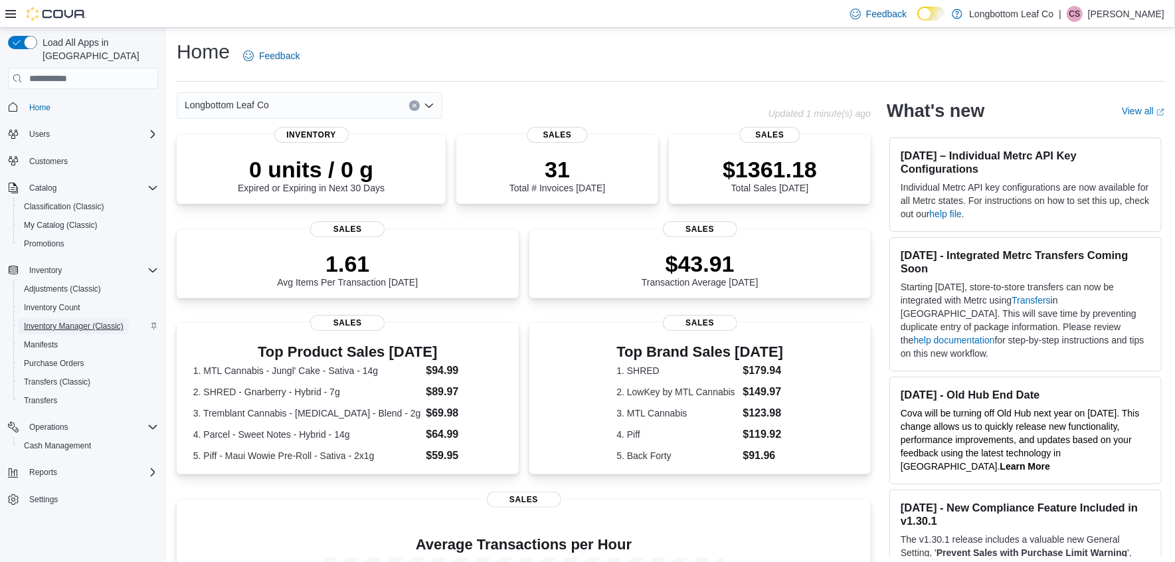
click at [89, 321] on span "Inventory Manager (Classic)" at bounding box center [74, 326] width 100 height 11
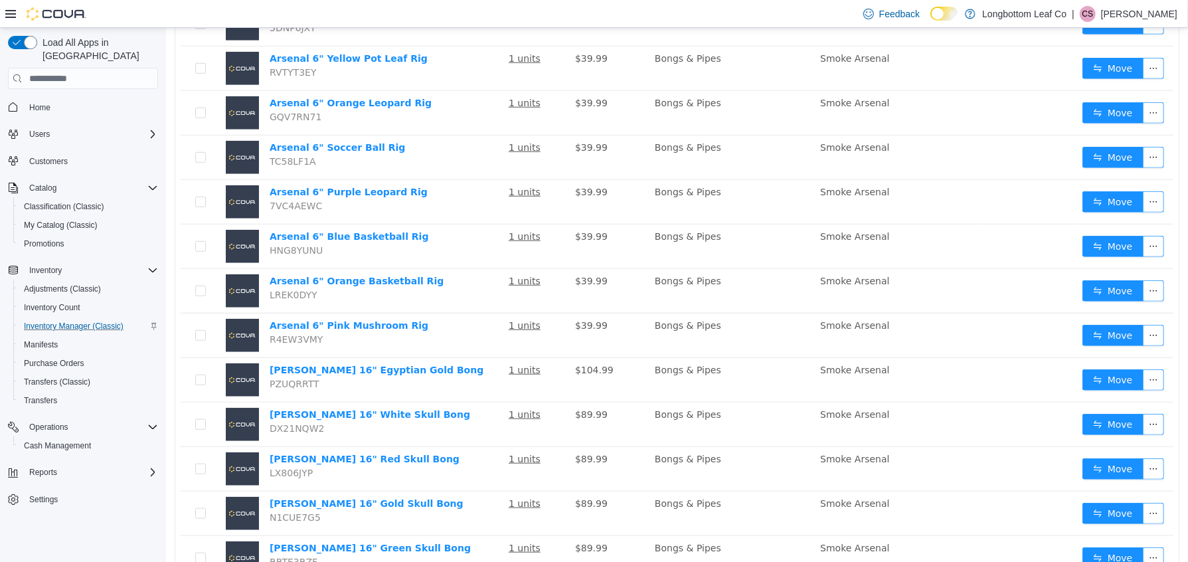
scroll to position [811, 0]
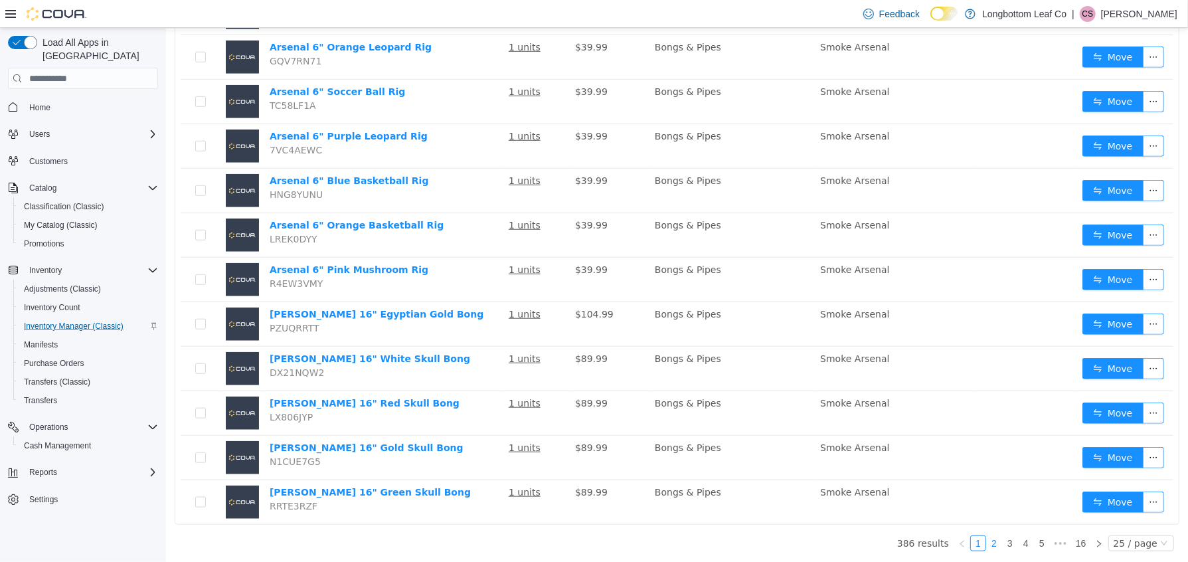
click at [986, 541] on link "2" at bounding box center [993, 543] width 15 height 15
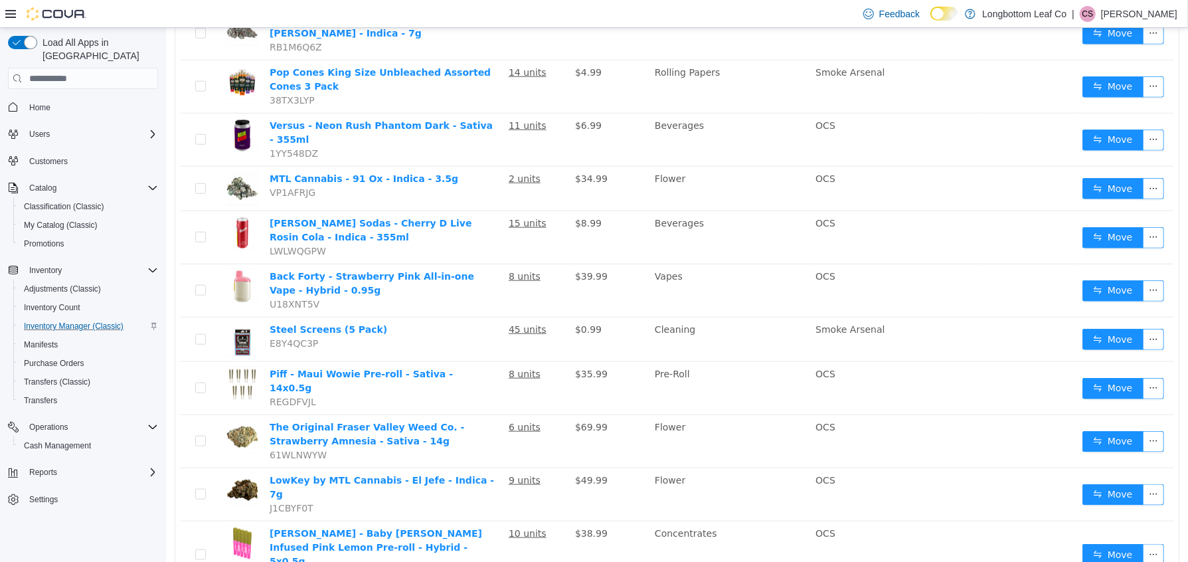
scroll to position [931, 0]
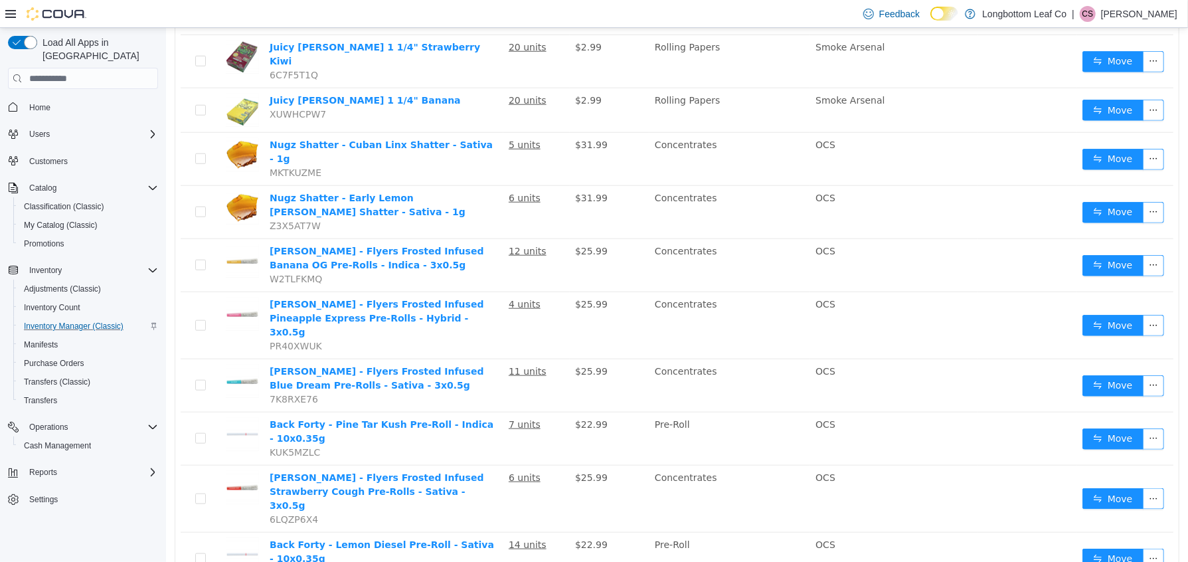
scroll to position [897, 0]
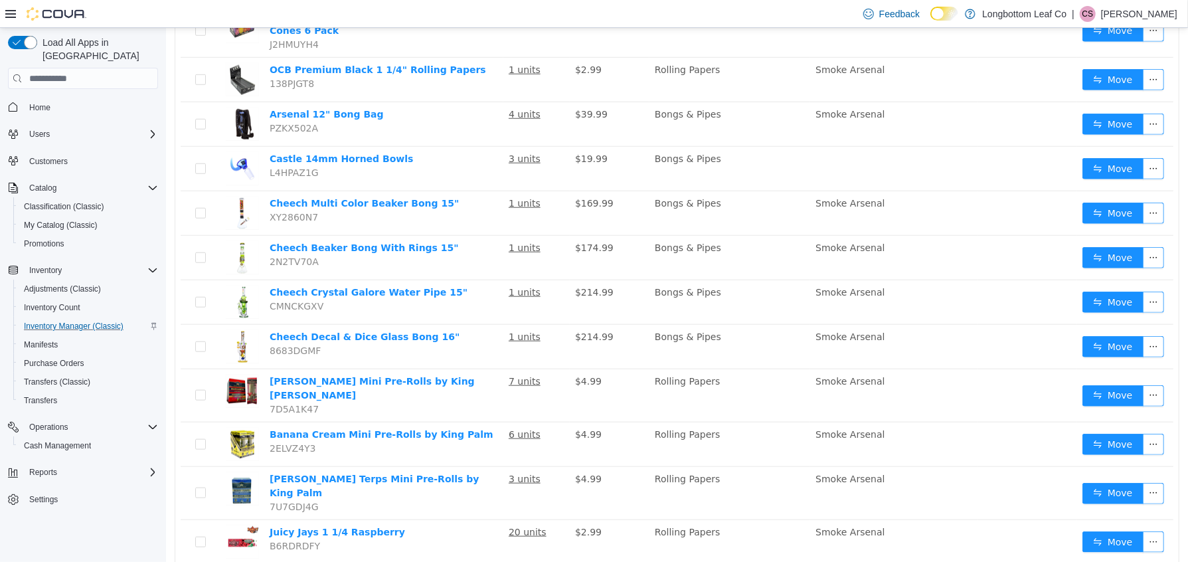
scroll to position [828, 0]
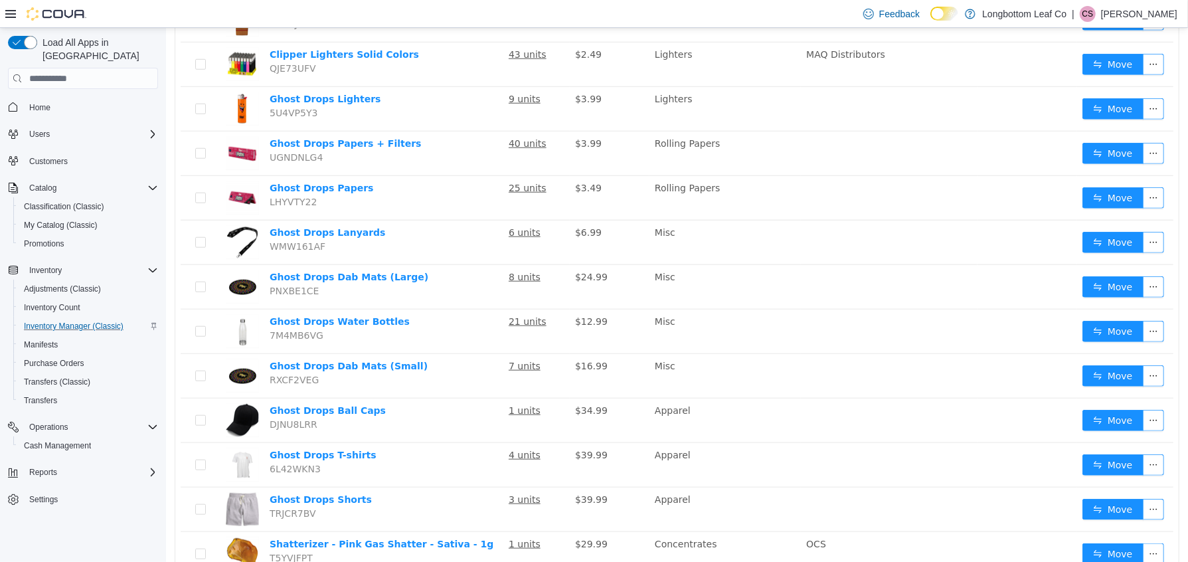
scroll to position [854, 0]
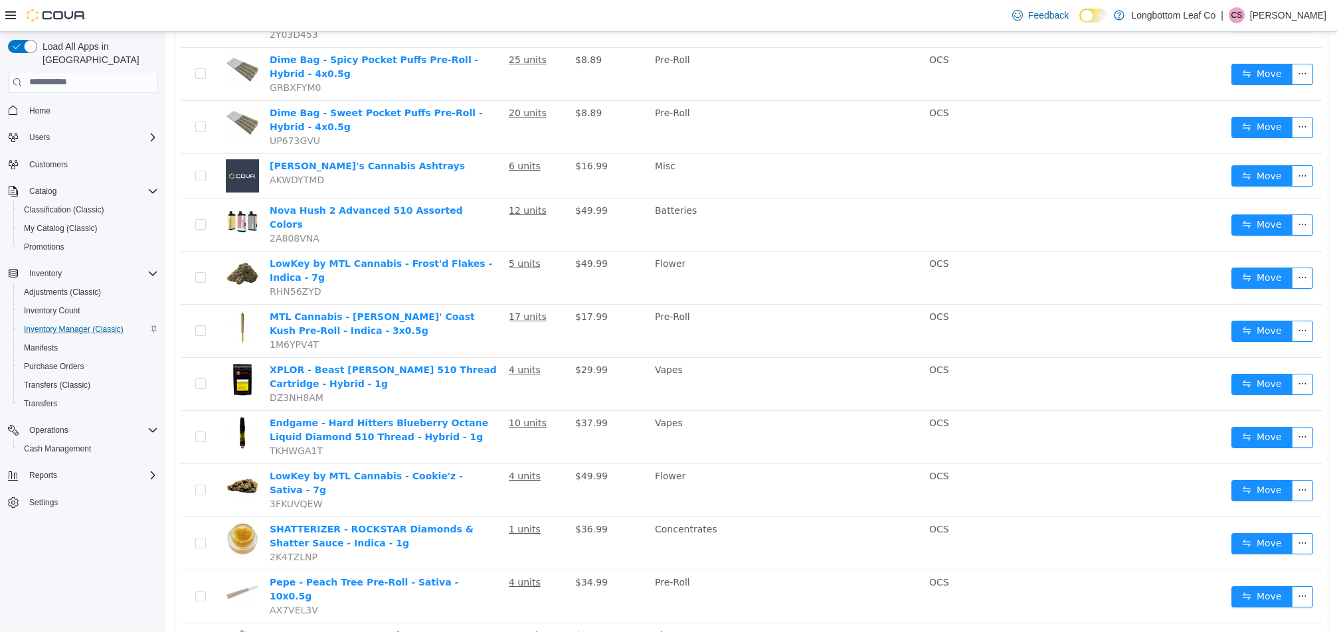
scroll to position [859, 0]
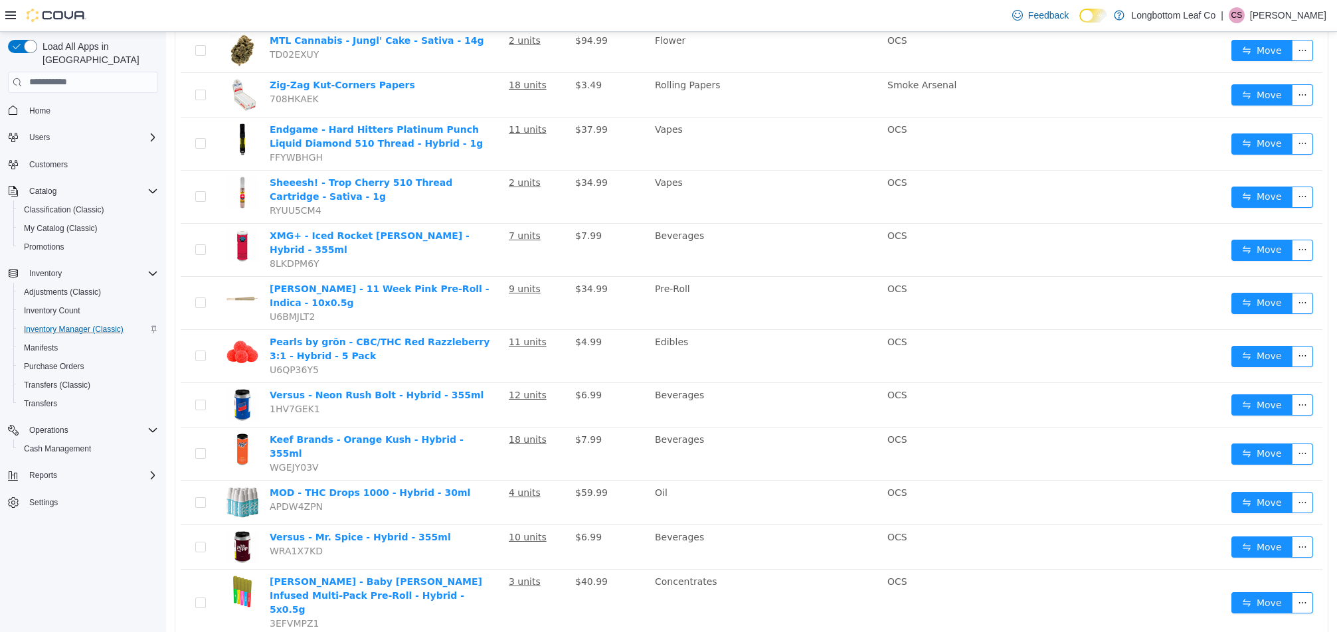
scroll to position [790, 0]
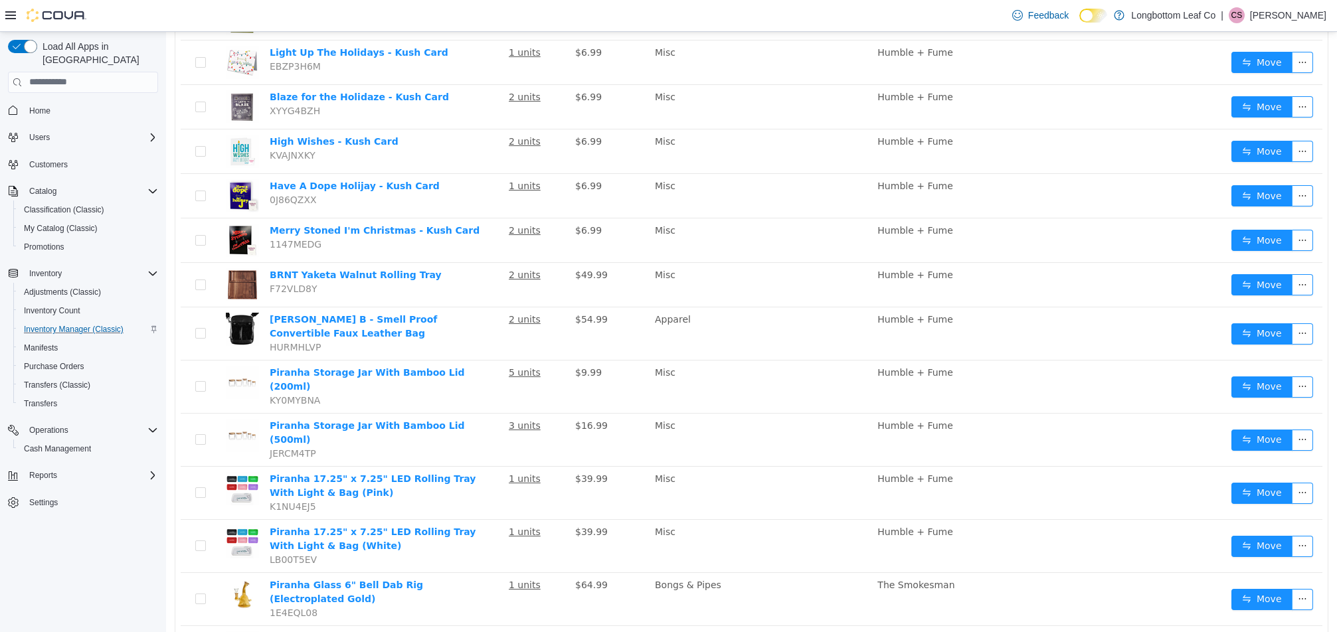
scroll to position [759, 0]
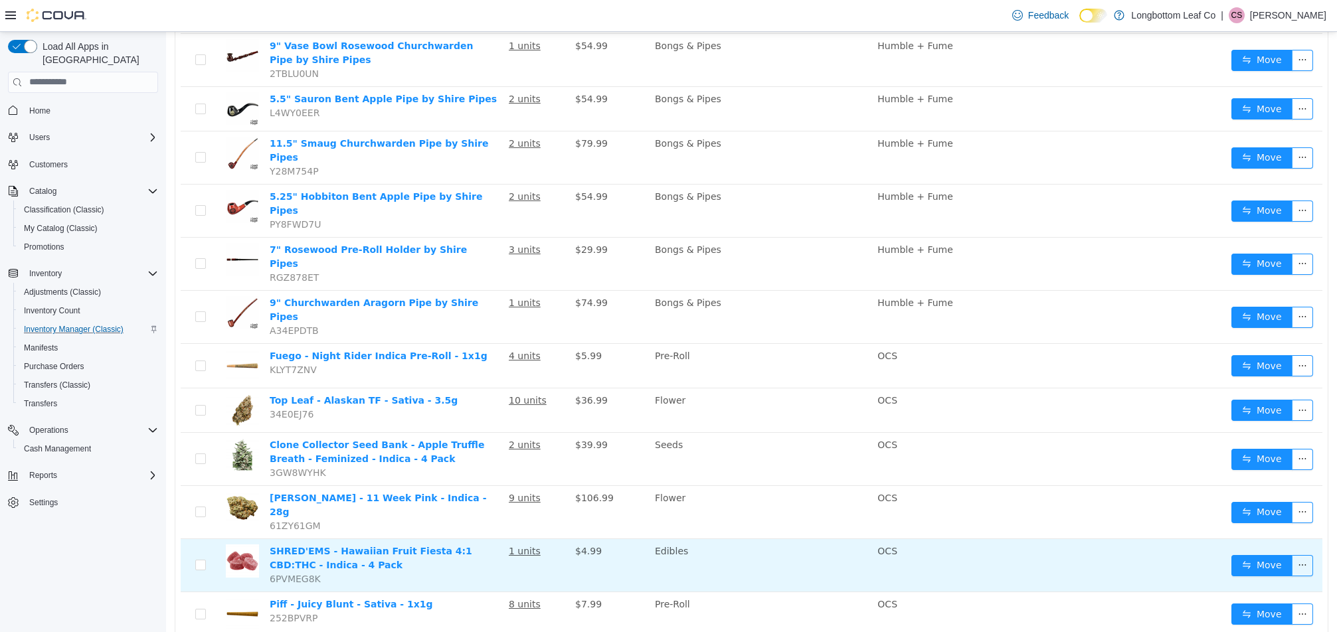
scroll to position [790, 0]
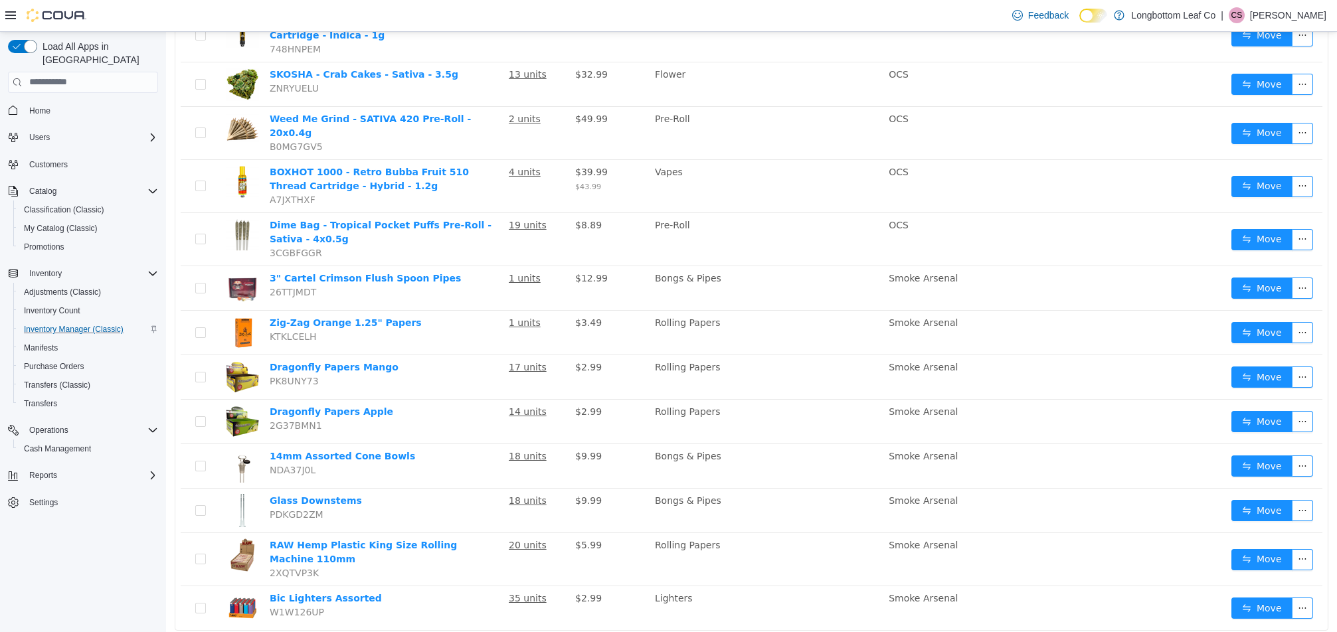
scroll to position [816, 0]
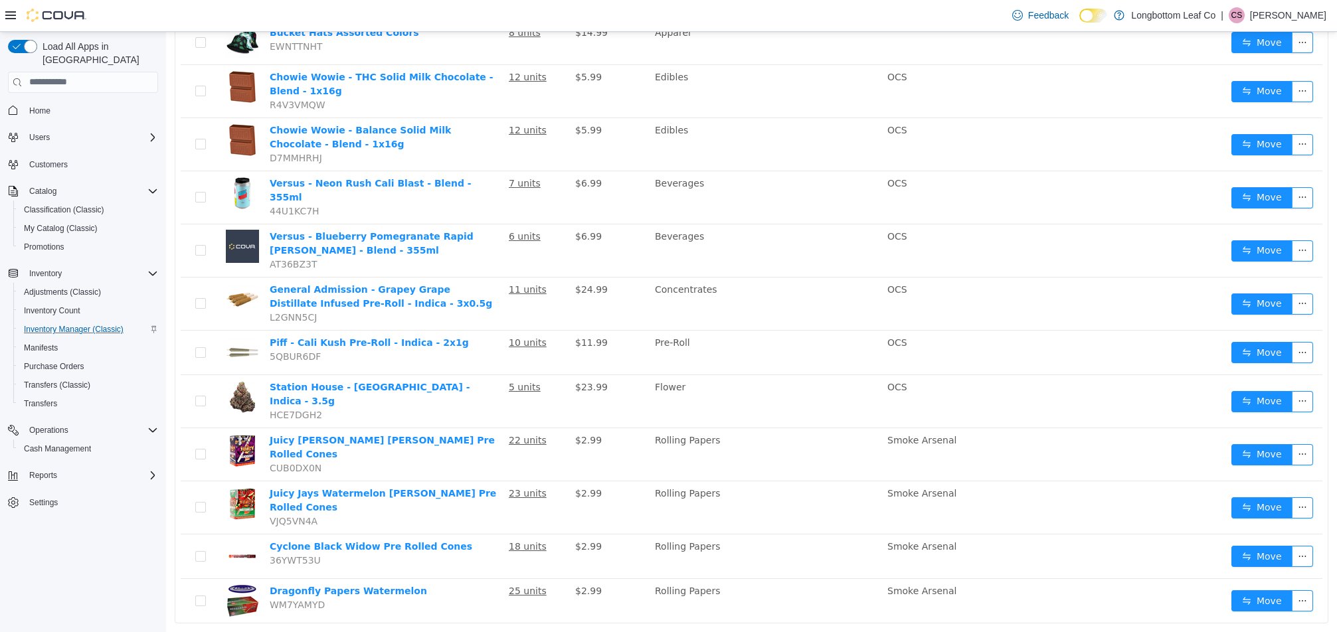
scroll to position [807, 0]
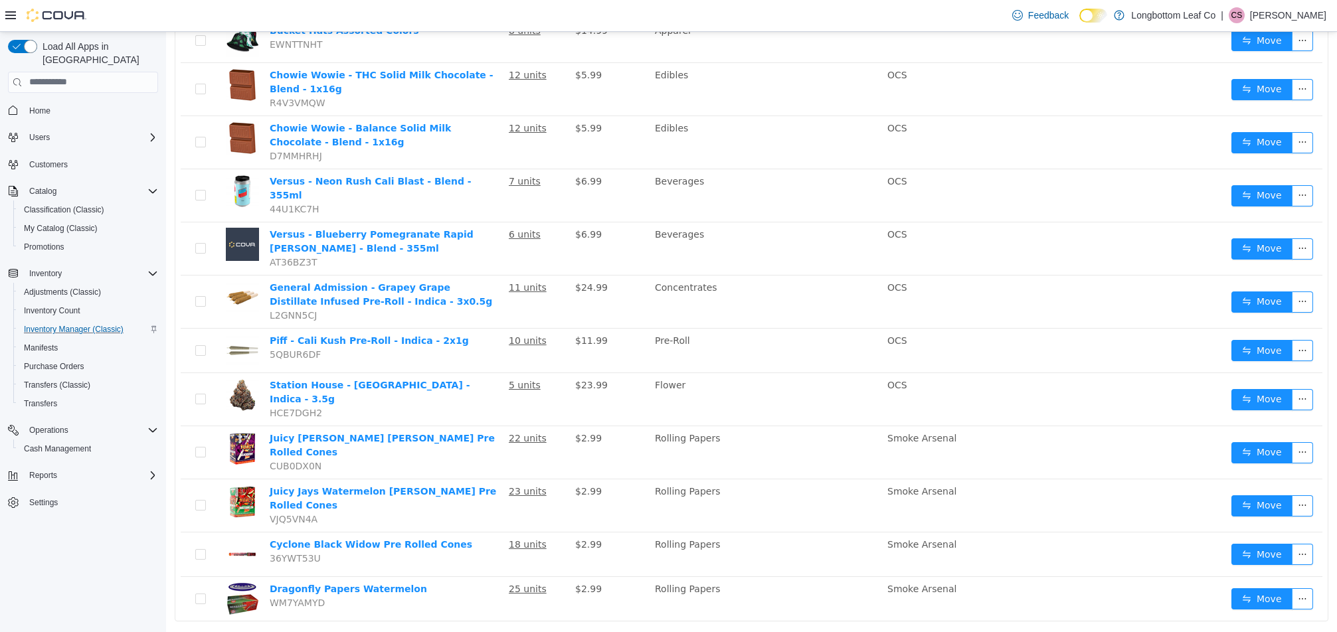
click at [1160, 561] on link "12" at bounding box center [1169, 639] width 19 height 15
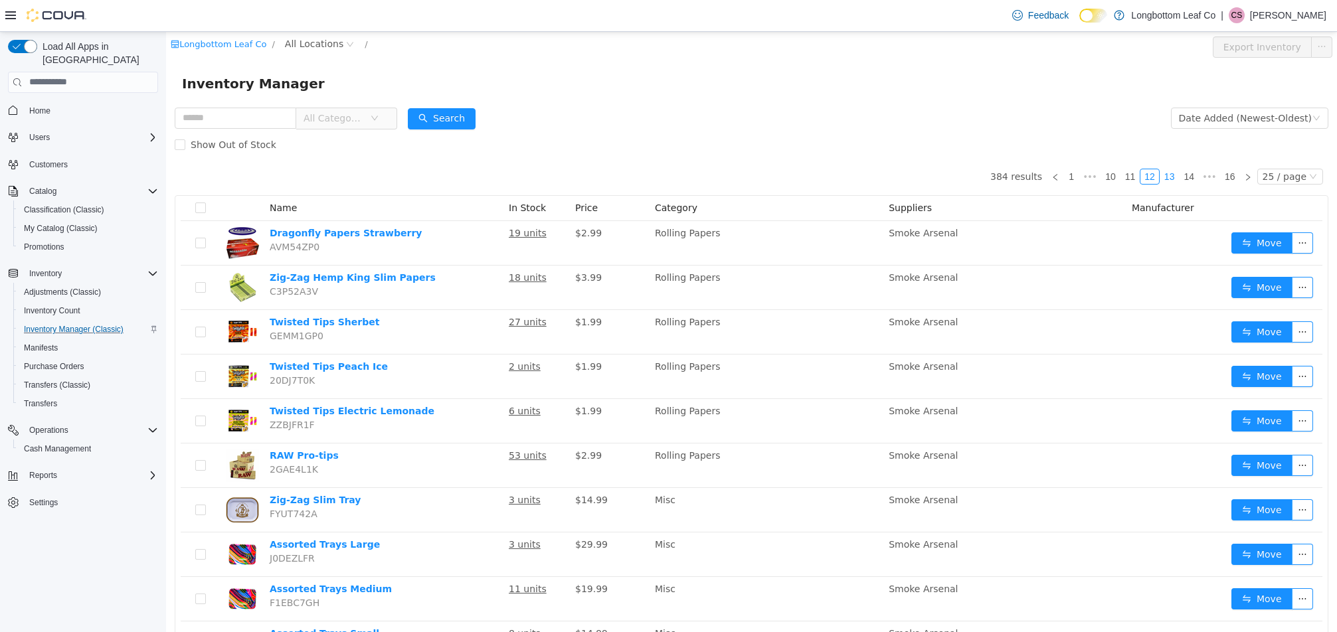
click at [1162, 181] on link "13" at bounding box center [1169, 176] width 19 height 15
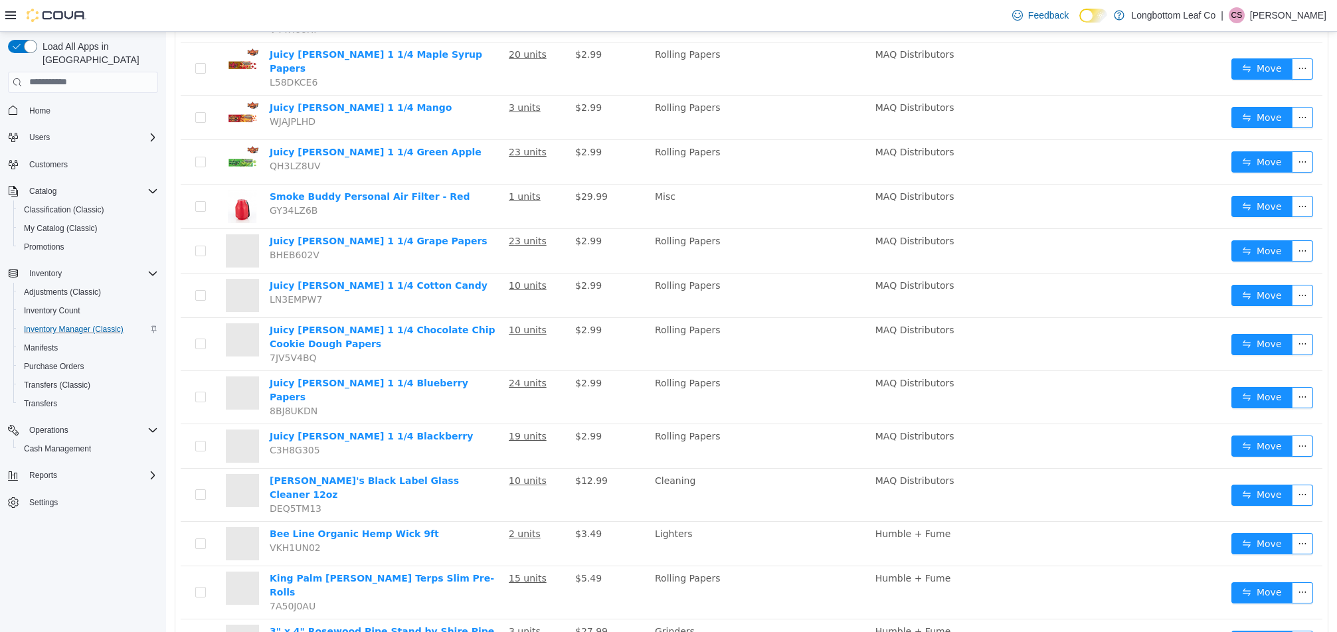
scroll to position [764, 0]
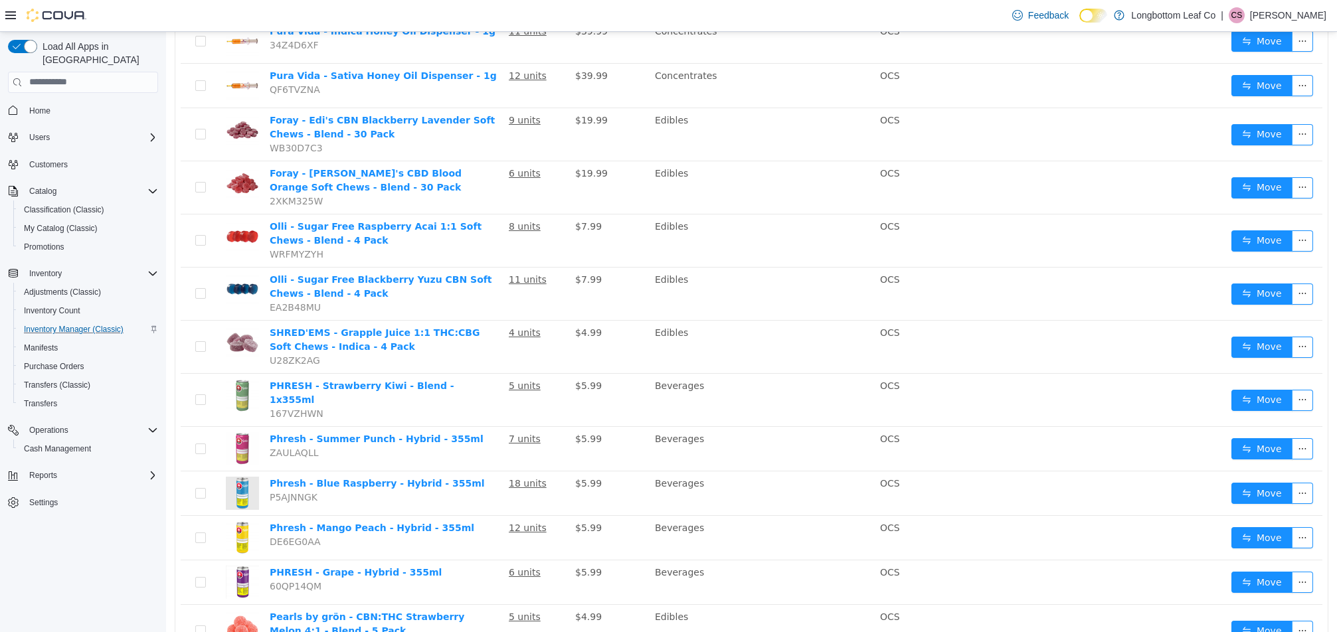
scroll to position [816, 0]
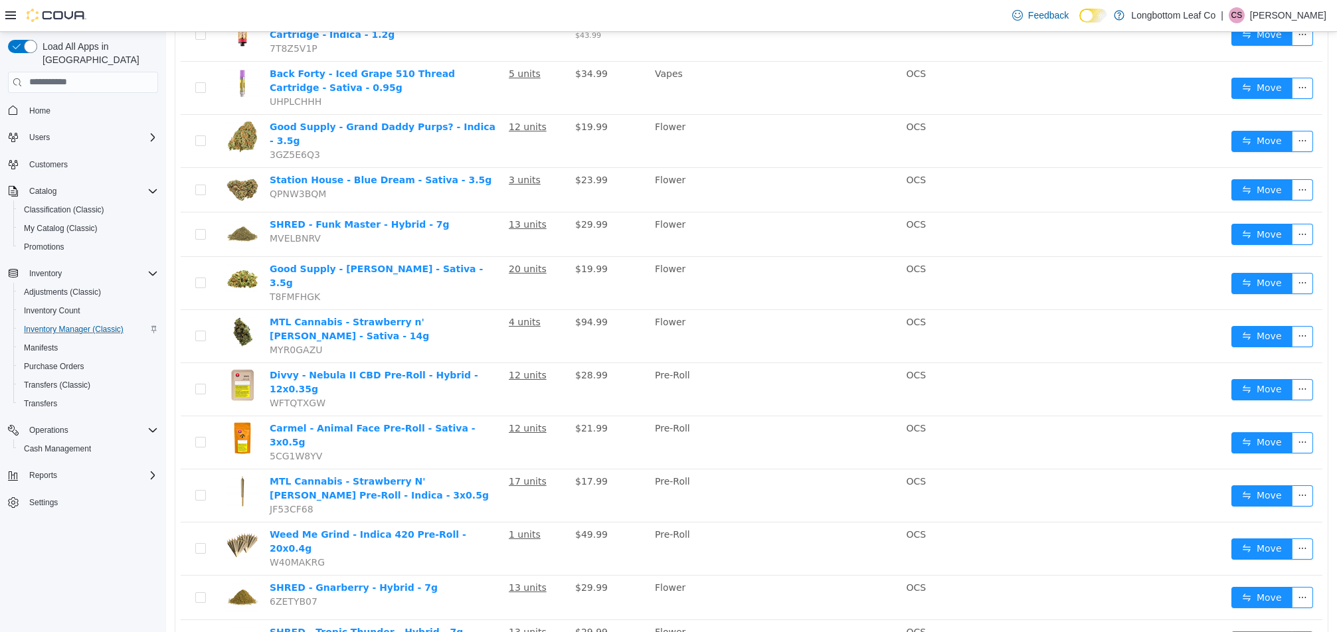
scroll to position [850, 0]
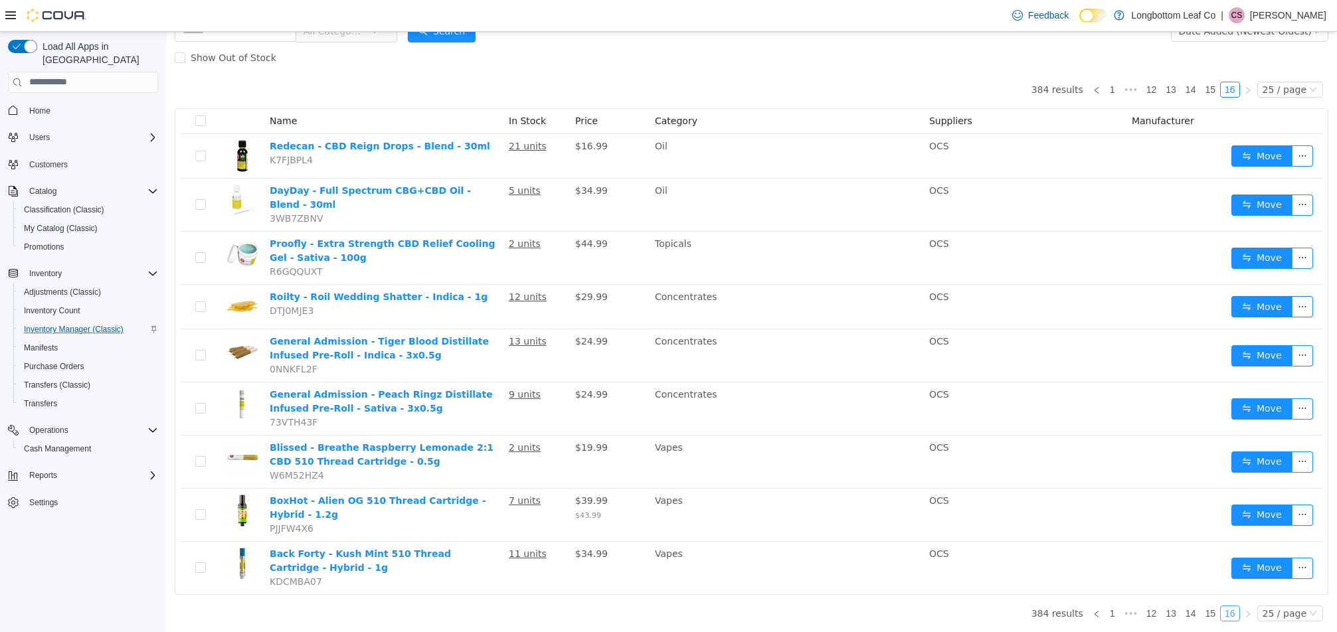
scroll to position [82, 0]
